Goal: Information Seeking & Learning: Check status

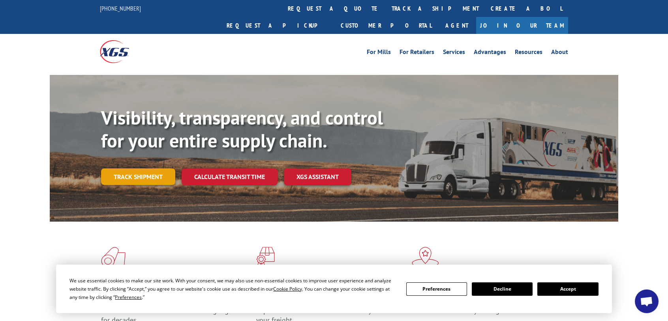
click at [141, 168] on link "Track shipment" at bounding box center [138, 176] width 74 height 17
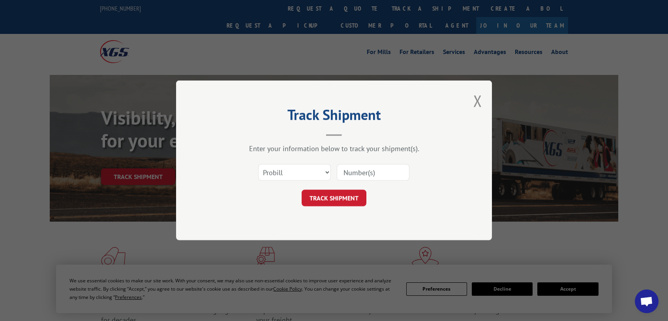
click at [356, 168] on input at bounding box center [373, 173] width 73 height 17
paste input "17502636"
type input "17502636"
click at [349, 168] on button "TRACK SHIPMENT" at bounding box center [333, 198] width 65 height 17
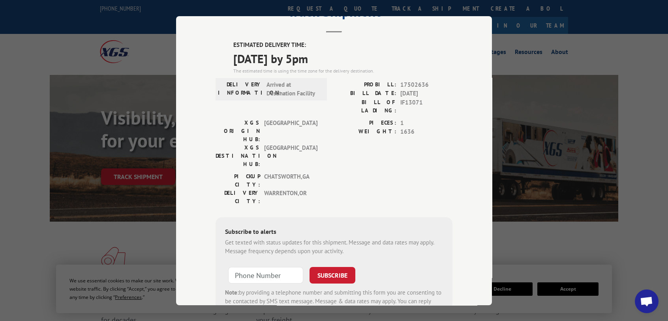
scroll to position [39, 0]
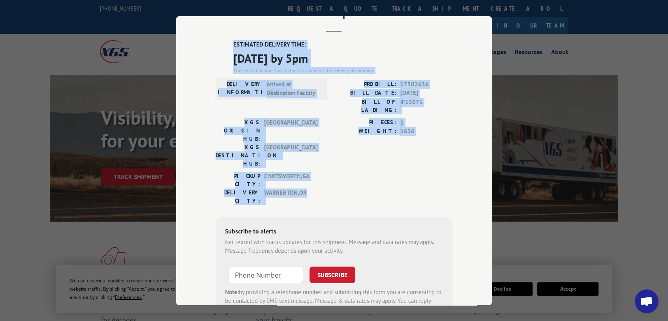
drag, startPoint x: 232, startPoint y: 41, endPoint x: 425, endPoint y: 159, distance: 226.5
click at [369, 159] on div "ESTIMATED DELIVERY TIME: [DATE] by 5pm The estimated time is using the time zon…" at bounding box center [333, 182] width 237 height 284
copy div "ESTIMATED DELIVERY TIME: [DATE] by 5pm The estimated time is using the time zon…"
click at [369, 51] on div "Track Shipment ESTIMATED DELIVERY TIME: [DATE] by 5pm The estimated time is usi…" at bounding box center [334, 160] width 668 height 321
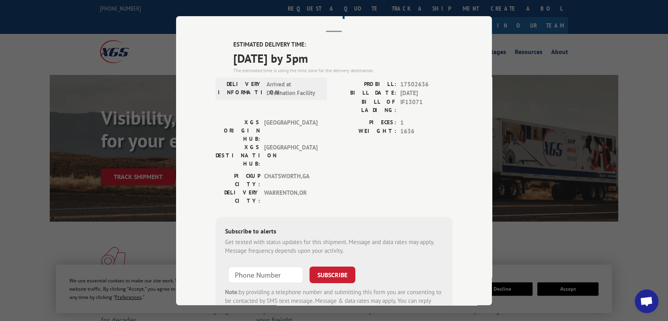
click at [116, 45] on div "Track Shipment ESTIMATED DELIVERY TIME: [DATE] by 5pm The estimated time is usi…" at bounding box center [334, 160] width 668 height 321
